Goal: Obtain resource: Obtain resource

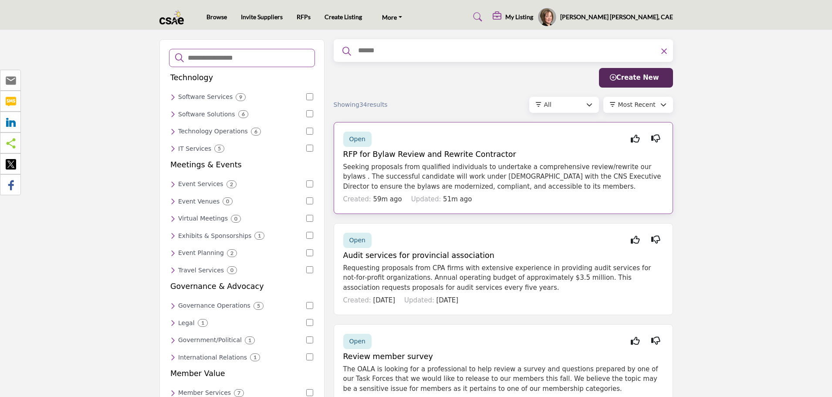
click at [421, 153] on h5 "RFP for Bylaw Review and Rewrite Contractor" at bounding box center [503, 154] width 320 height 9
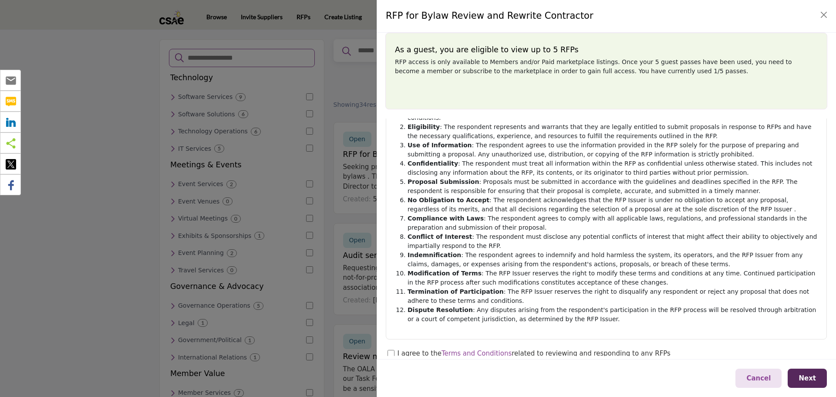
scroll to position [90, 0]
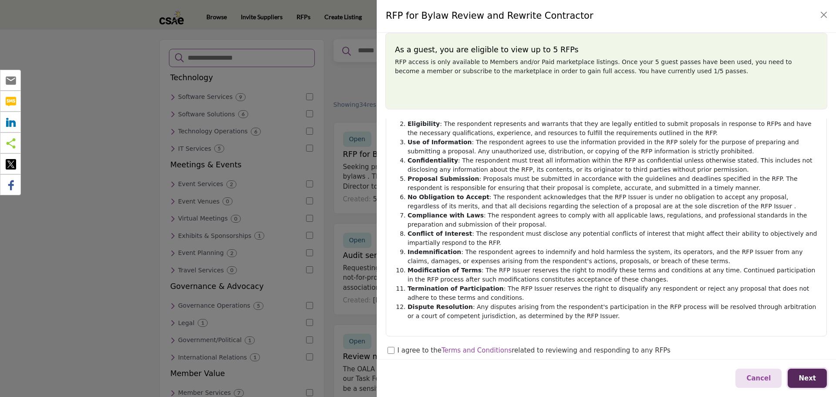
click at [815, 373] on button "Next" at bounding box center [807, 378] width 39 height 20
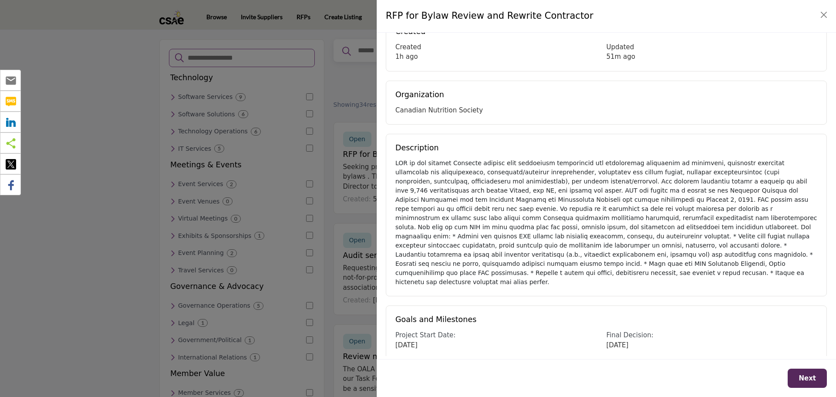
scroll to position [0, 0]
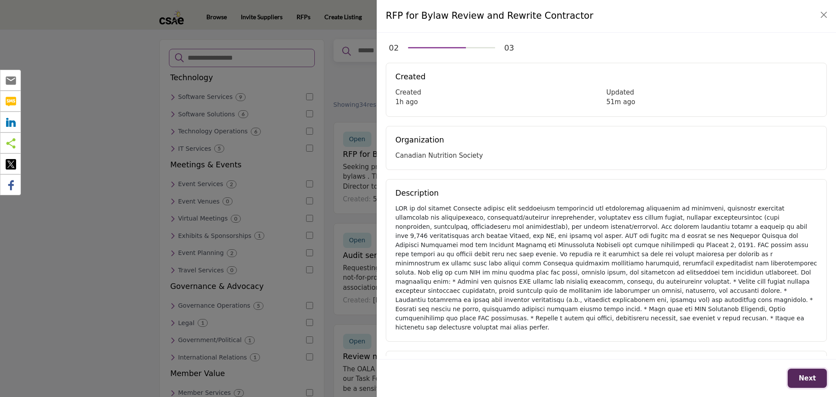
click at [804, 378] on span "Next" at bounding box center [807, 378] width 17 height 8
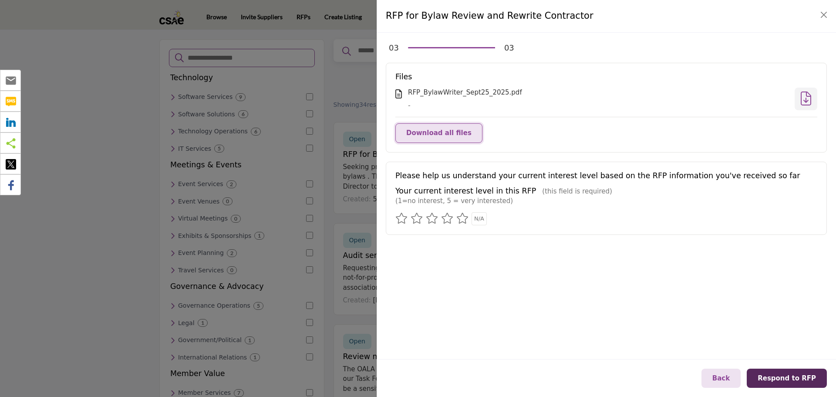
click at [448, 133] on span "Download all files" at bounding box center [438, 133] width 65 height 8
